Goal: Browse casually: Explore the website without a specific task or goal

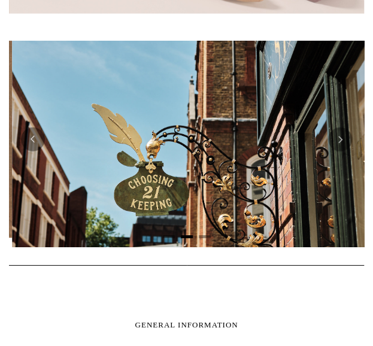
scroll to position [0, 355]
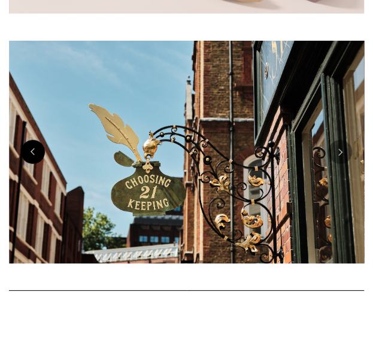
click at [37, 145] on button "Previous" at bounding box center [33, 152] width 24 height 24
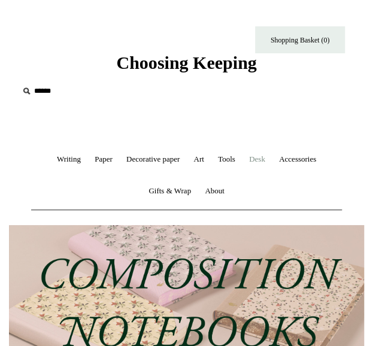
click at [262, 158] on link "Desk +" at bounding box center [257, 160] width 28 height 32
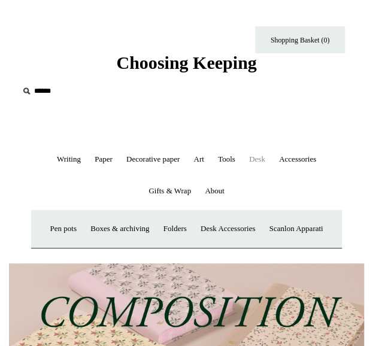
scroll to position [0, 711]
click at [135, 226] on link "Boxes & archiving" at bounding box center [120, 229] width 71 height 32
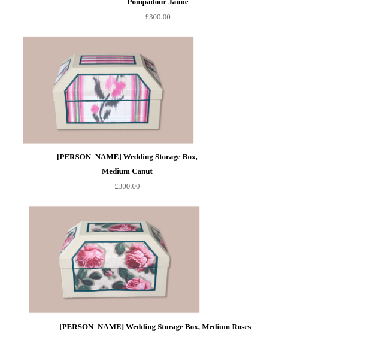
scroll to position [361, 0]
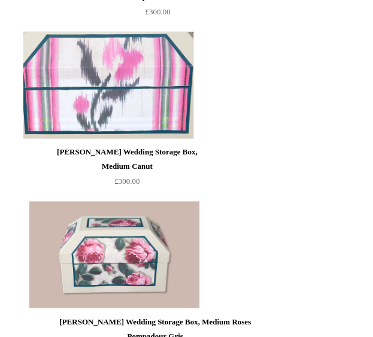
click at [156, 85] on img at bounding box center [108, 85] width 170 height 108
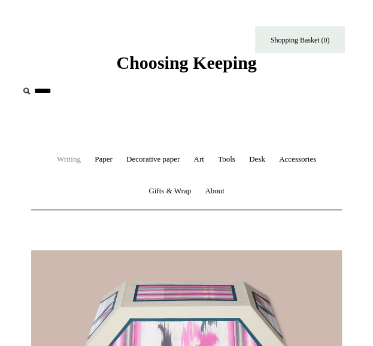
click at [67, 162] on link "Writing +" at bounding box center [69, 160] width 36 height 32
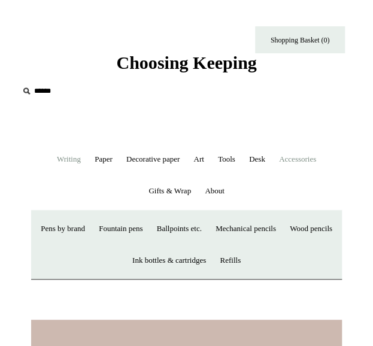
click at [303, 158] on link "Accessories +" at bounding box center [297, 160] width 49 height 32
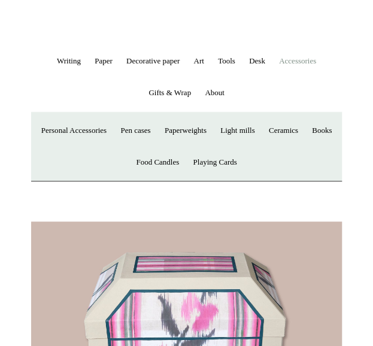
scroll to position [96, 0]
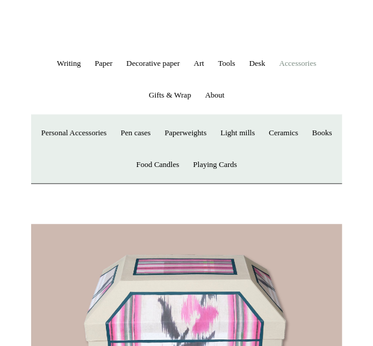
click at [310, 73] on link "Accessories -" at bounding box center [297, 64] width 49 height 32
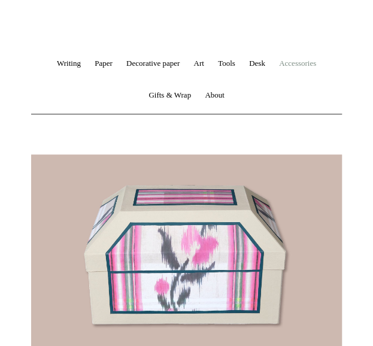
click at [312, 65] on link "Accessories +" at bounding box center [297, 64] width 49 height 32
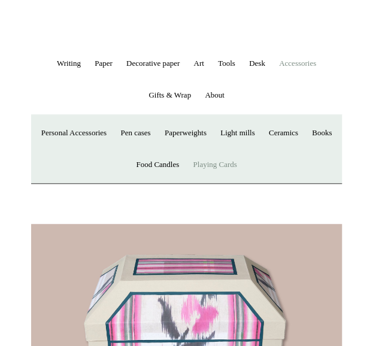
click at [243, 171] on link "Playing Cards" at bounding box center [215, 165] width 56 height 32
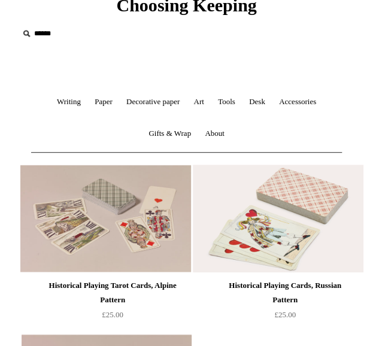
scroll to position [58, 0]
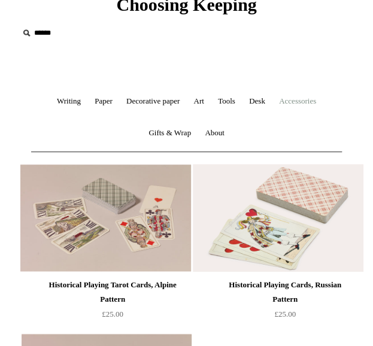
click at [312, 107] on link "Accessories +" at bounding box center [297, 102] width 49 height 32
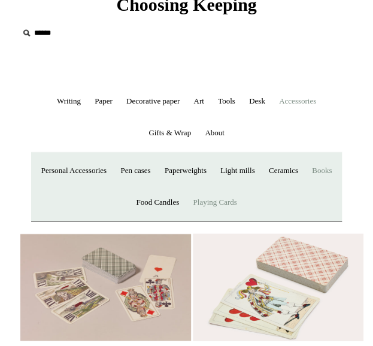
click at [306, 187] on link "Books" at bounding box center [322, 171] width 32 height 32
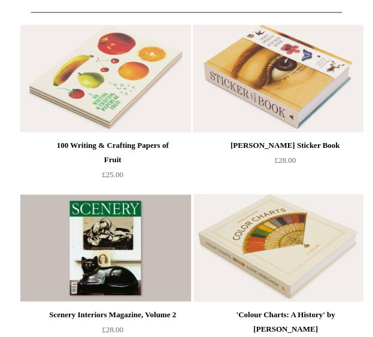
scroll to position [199, 0]
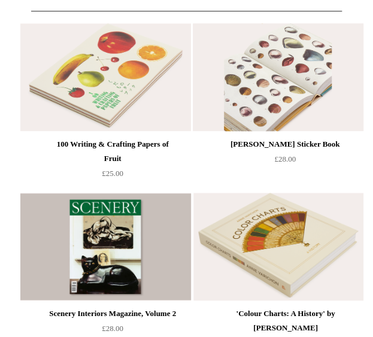
click at [284, 79] on img at bounding box center [278, 77] width 170 height 108
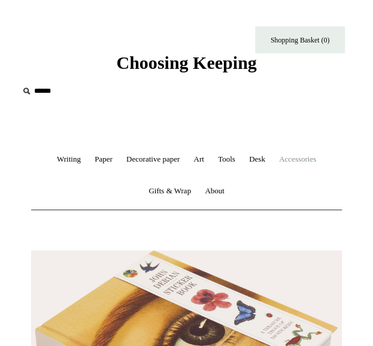
click at [295, 156] on link "Accessories +" at bounding box center [297, 160] width 49 height 32
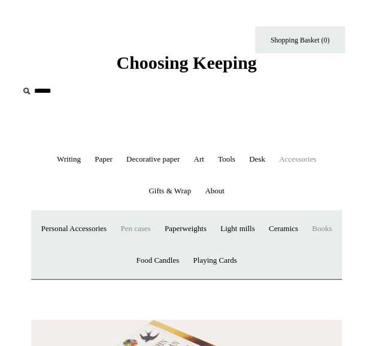
click at [152, 228] on link "Pen cases" at bounding box center [135, 229] width 42 height 32
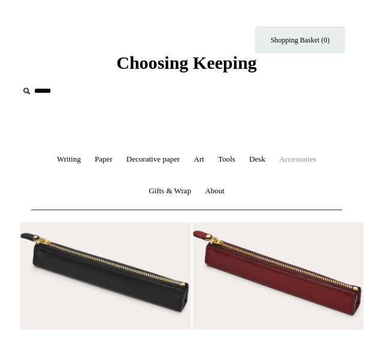
click at [308, 160] on link "Accessories +" at bounding box center [297, 160] width 49 height 32
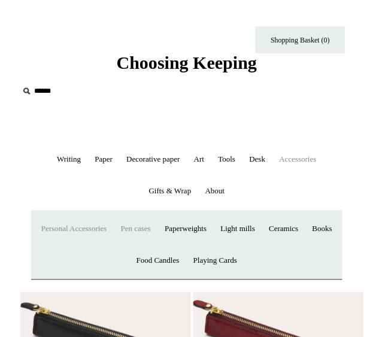
click at [107, 231] on link "Personal Accessories +" at bounding box center [73, 229] width 77 height 32
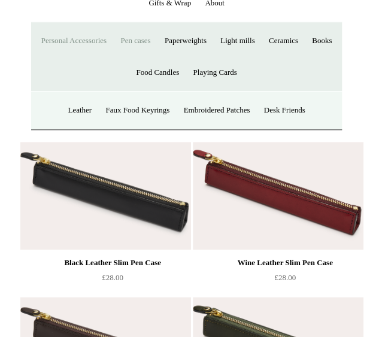
scroll to position [198, 0]
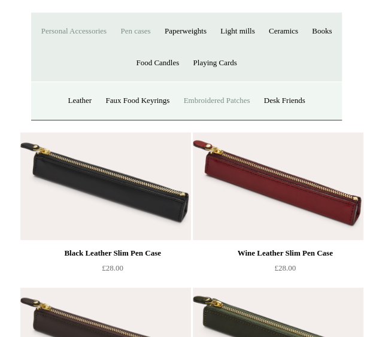
click at [228, 105] on link "Embroidered Patches" at bounding box center [217, 101] width 79 height 32
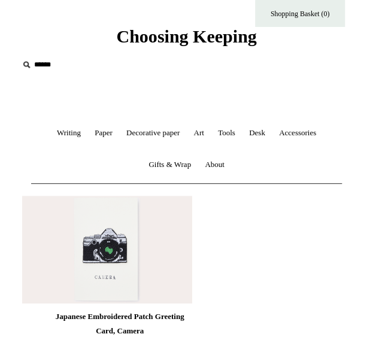
scroll to position [25, 0]
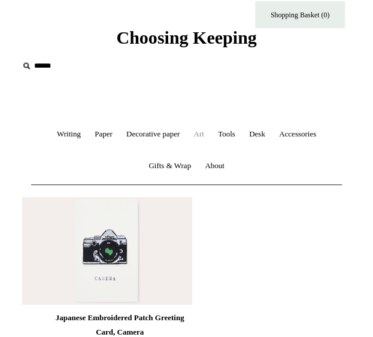
click at [194, 134] on link "Art +" at bounding box center [199, 135] width 22 height 32
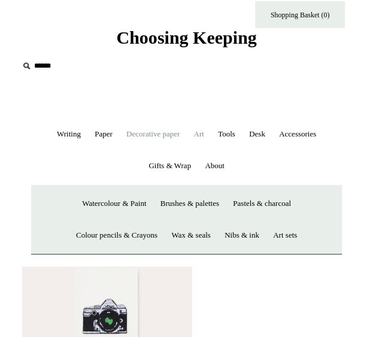
click at [165, 138] on link "Decorative paper +" at bounding box center [152, 135] width 65 height 32
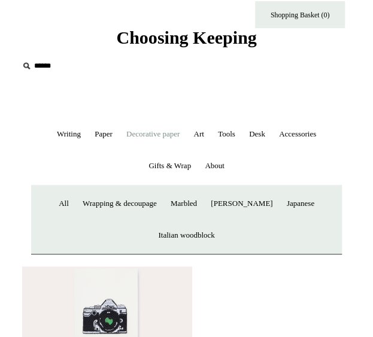
click at [178, 32] on span "Choosing Keeping" at bounding box center [186, 38] width 140 height 20
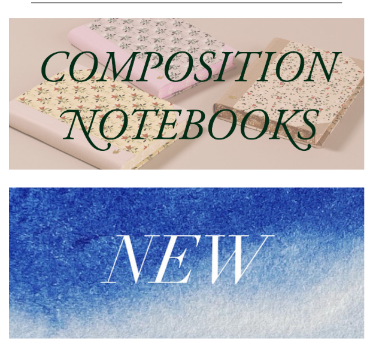
scroll to position [209, 0]
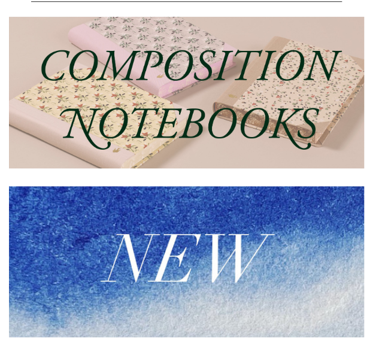
click at [297, 117] on img at bounding box center [186, 93] width 355 height 152
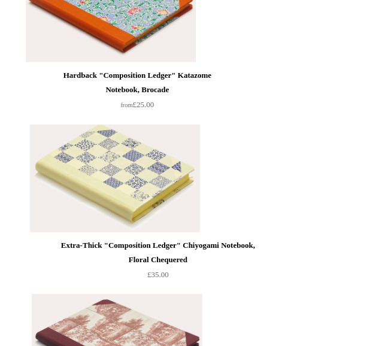
scroll to position [5364, 0]
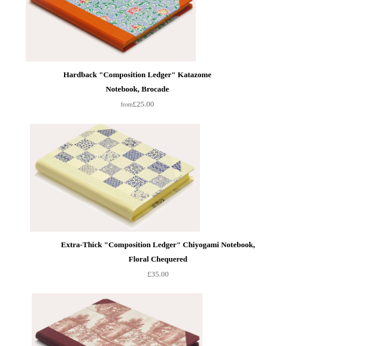
click at [248, 91] on li "Hardback "Composition Ledger" Katazome Notebook, Brocade from £25.00" at bounding box center [138, 33] width 220 height 170
